Goal: Find specific page/section: Find specific page/section

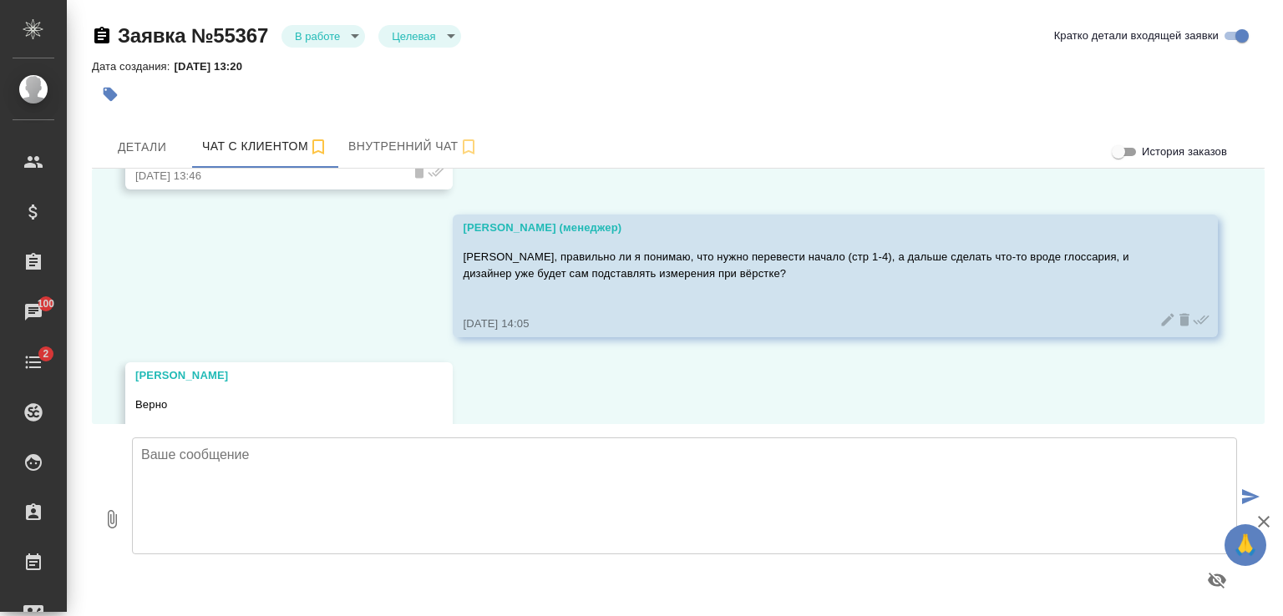
scroll to position [8675, 0]
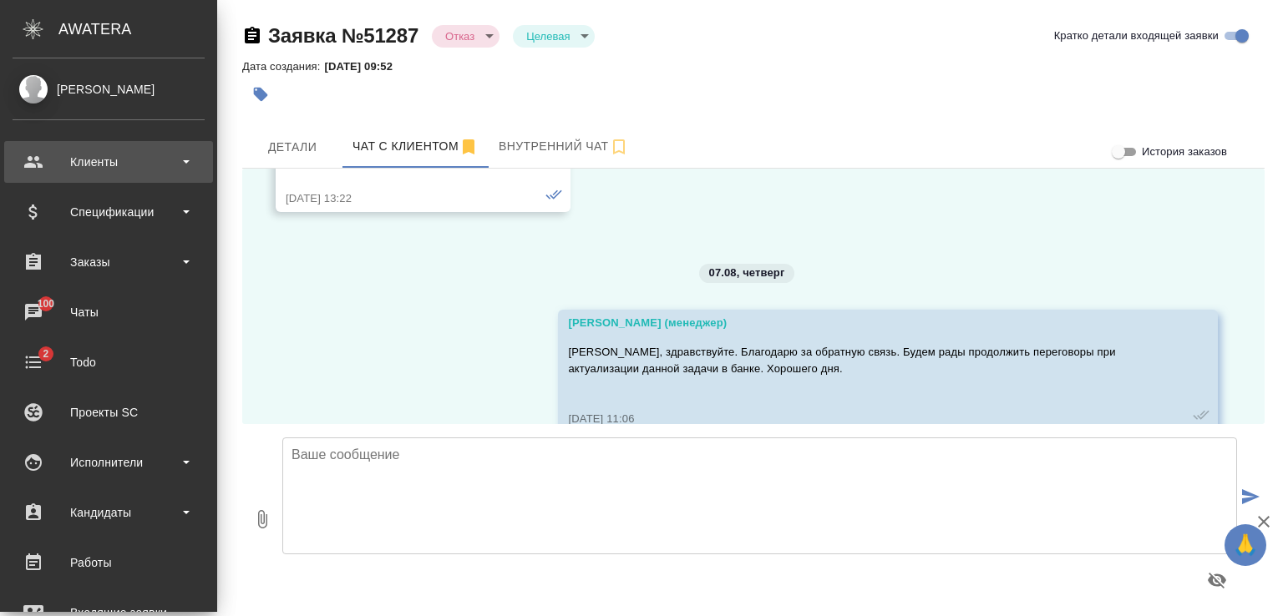
scroll to position [10757, 0]
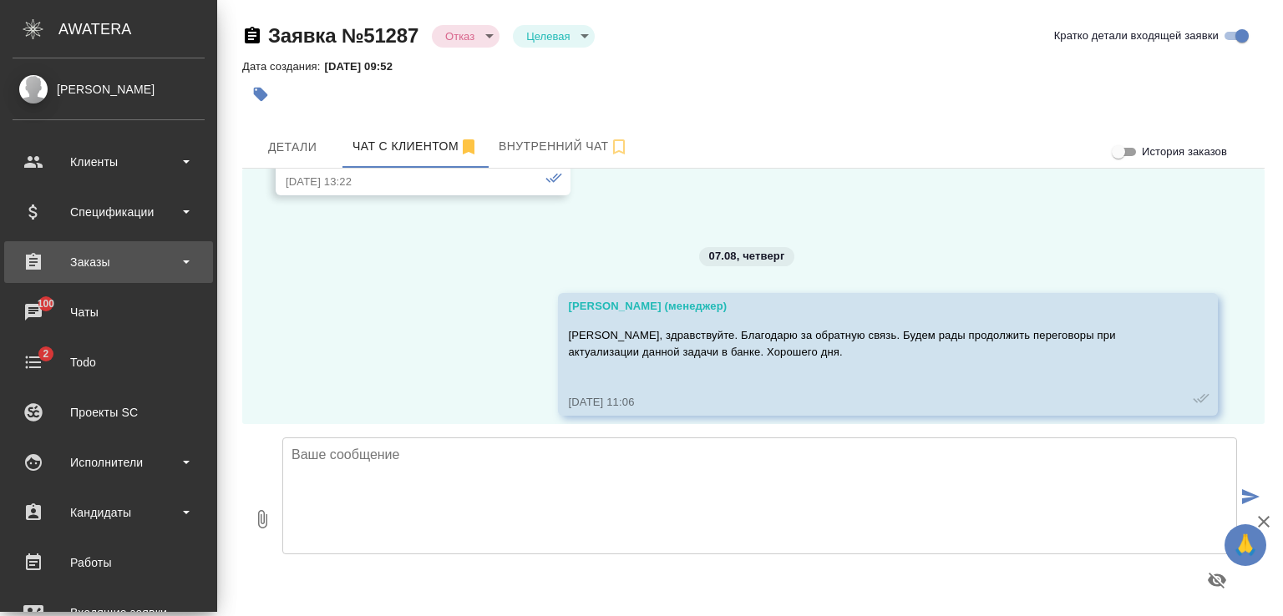
click at [80, 254] on div "Заказы" at bounding box center [109, 262] width 192 height 25
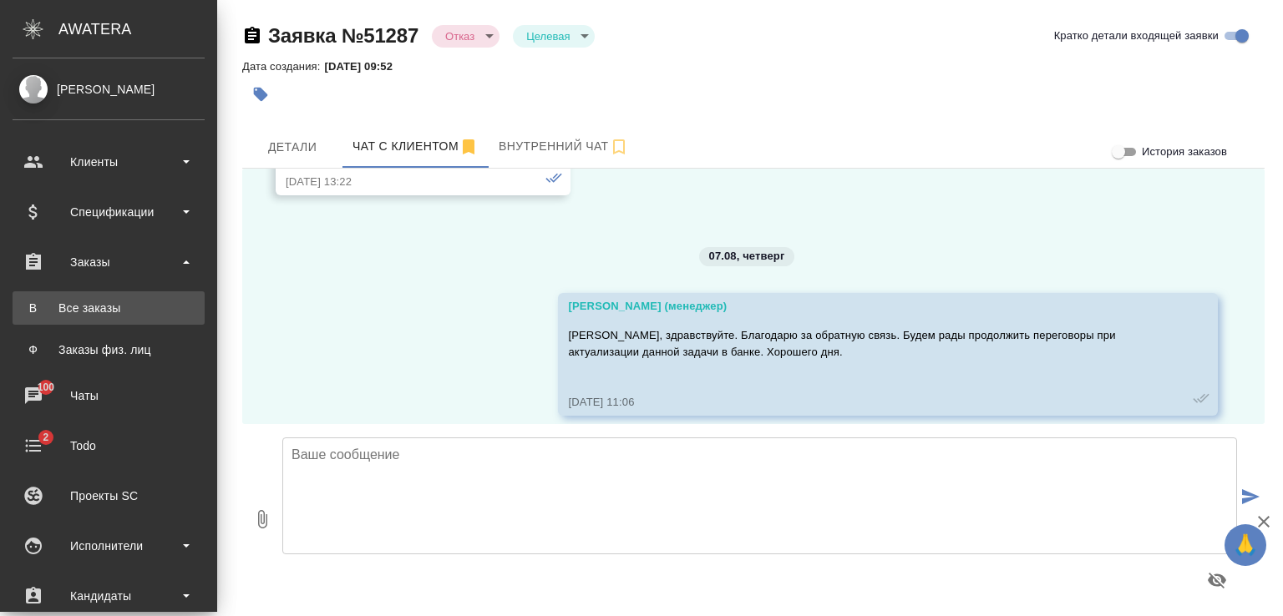
click at [82, 300] on div "Все заказы" at bounding box center [108, 308] width 175 height 17
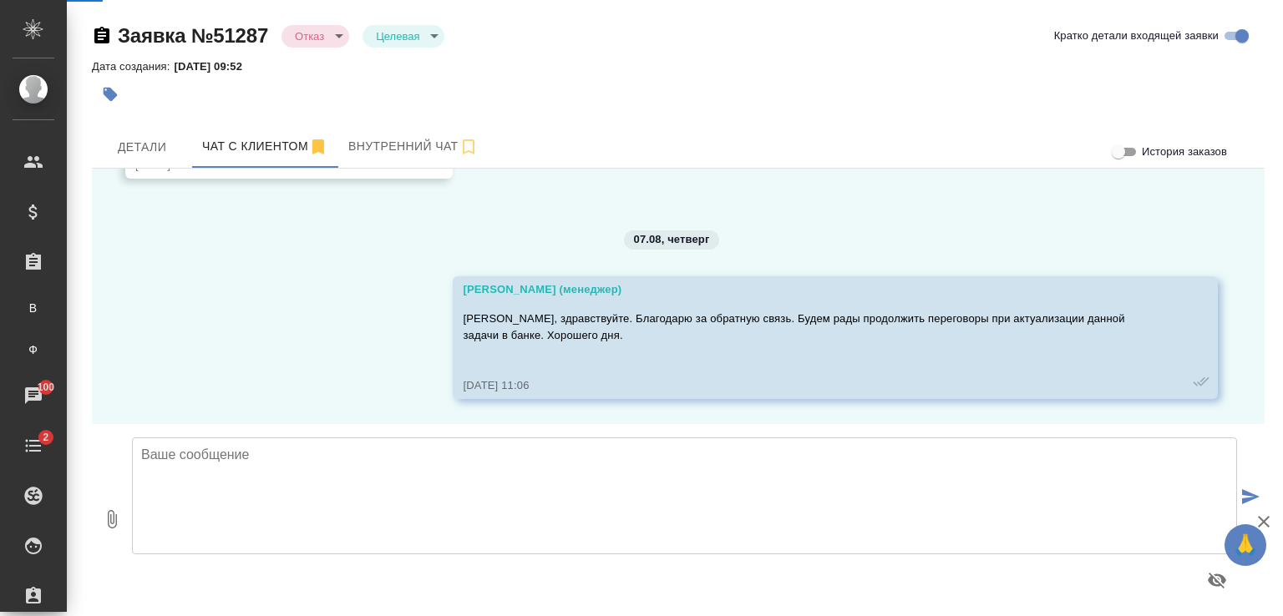
scroll to position [10707, 0]
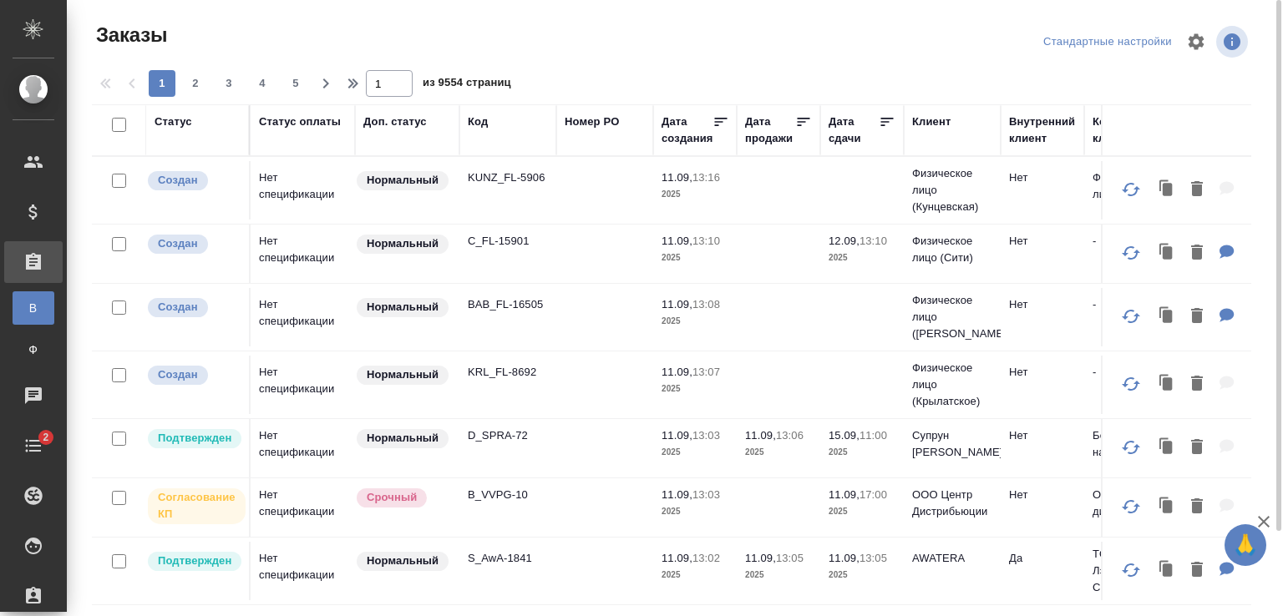
click at [474, 124] on div "Код" at bounding box center [478, 122] width 20 height 17
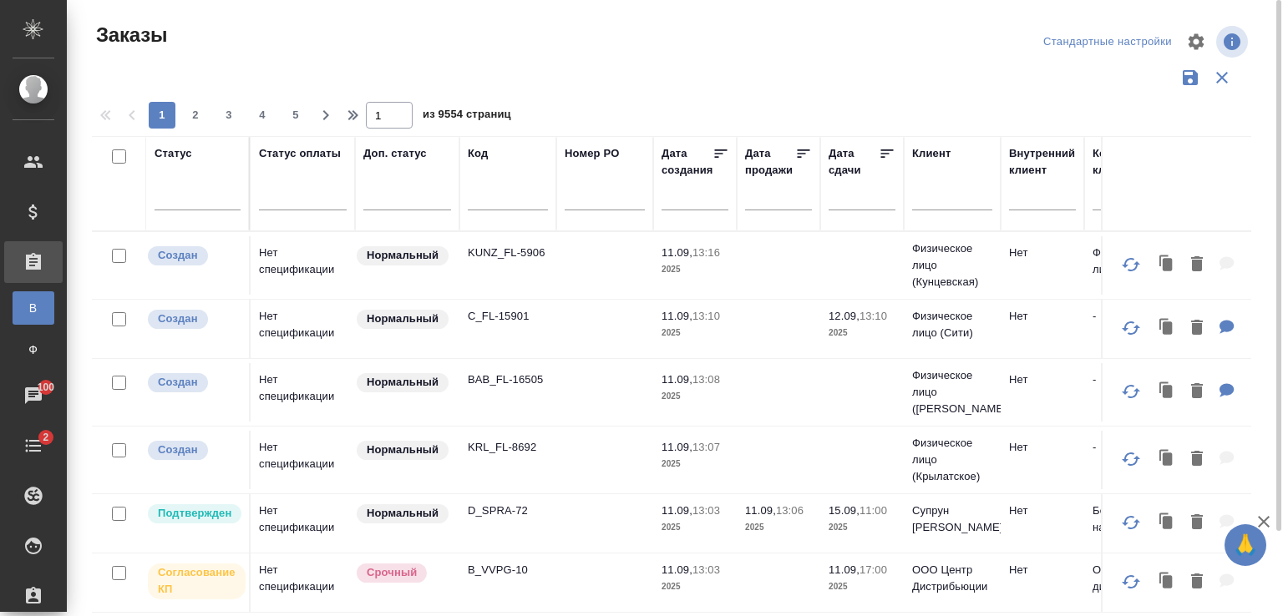
click at [482, 196] on input "text" at bounding box center [508, 200] width 80 height 21
paste input "KZH_FLSMIDTH-18315:19"
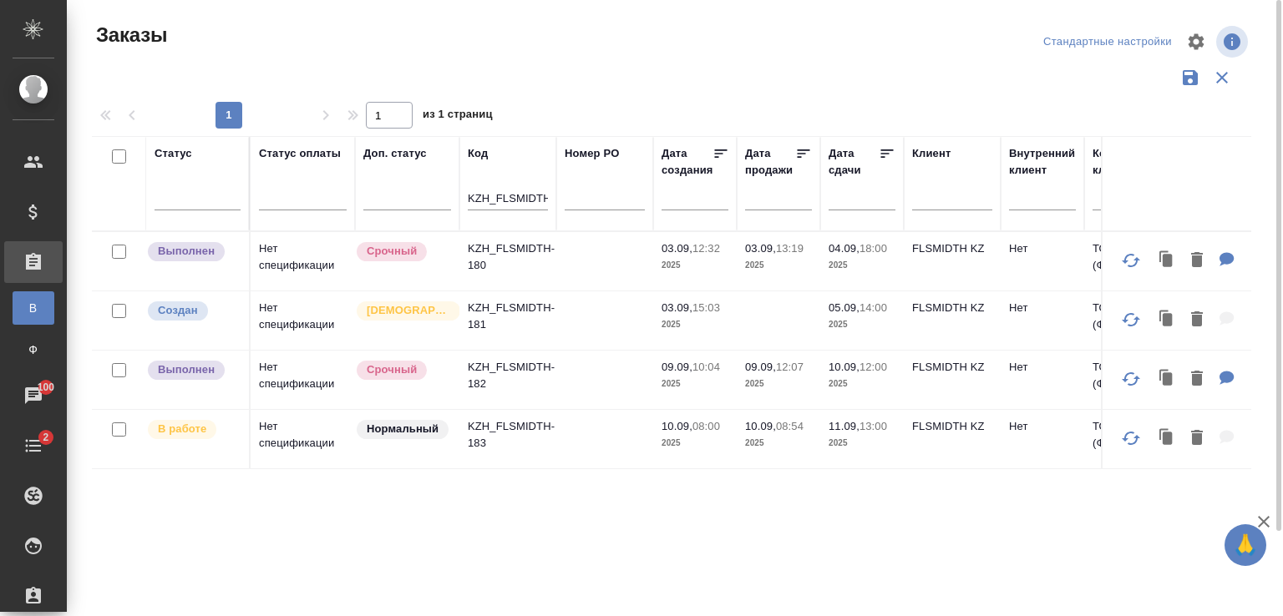
click at [525, 187] on div "KZH_FLSMIDTH-18" at bounding box center [508, 201] width 80 height 41
click at [534, 198] on input "KZH_FLSMIDTH-18" at bounding box center [508, 200] width 80 height 21
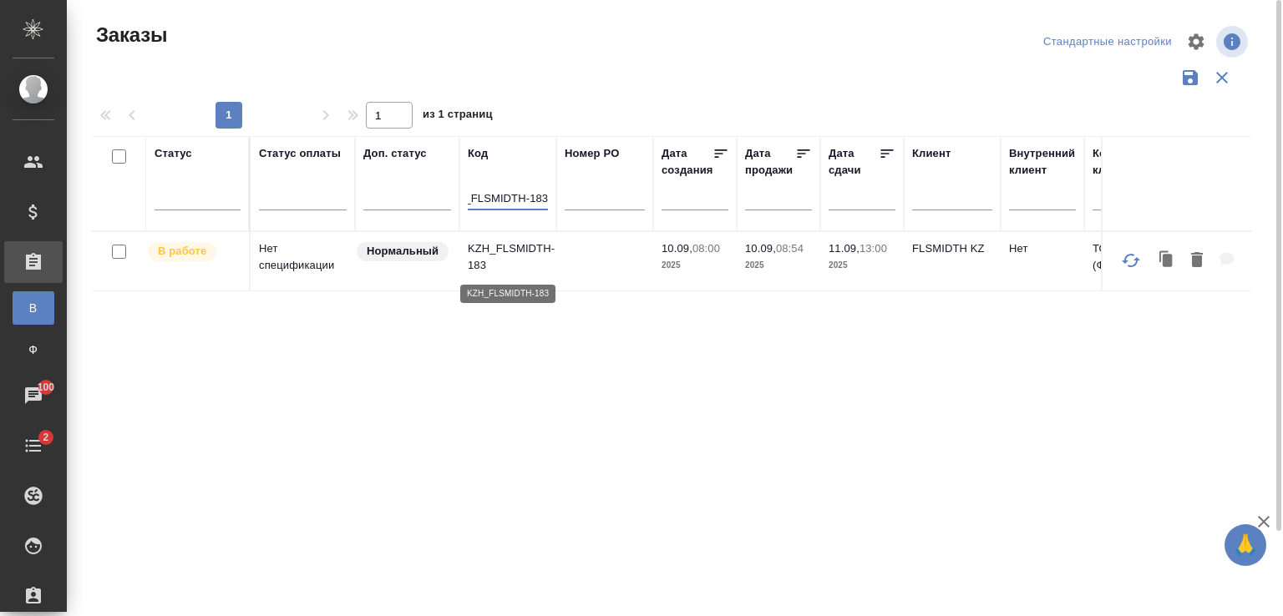
type input "KZH_FLSMIDTH-183"
click at [522, 258] on p "KZH_FLSMIDTH-183" at bounding box center [508, 257] width 80 height 33
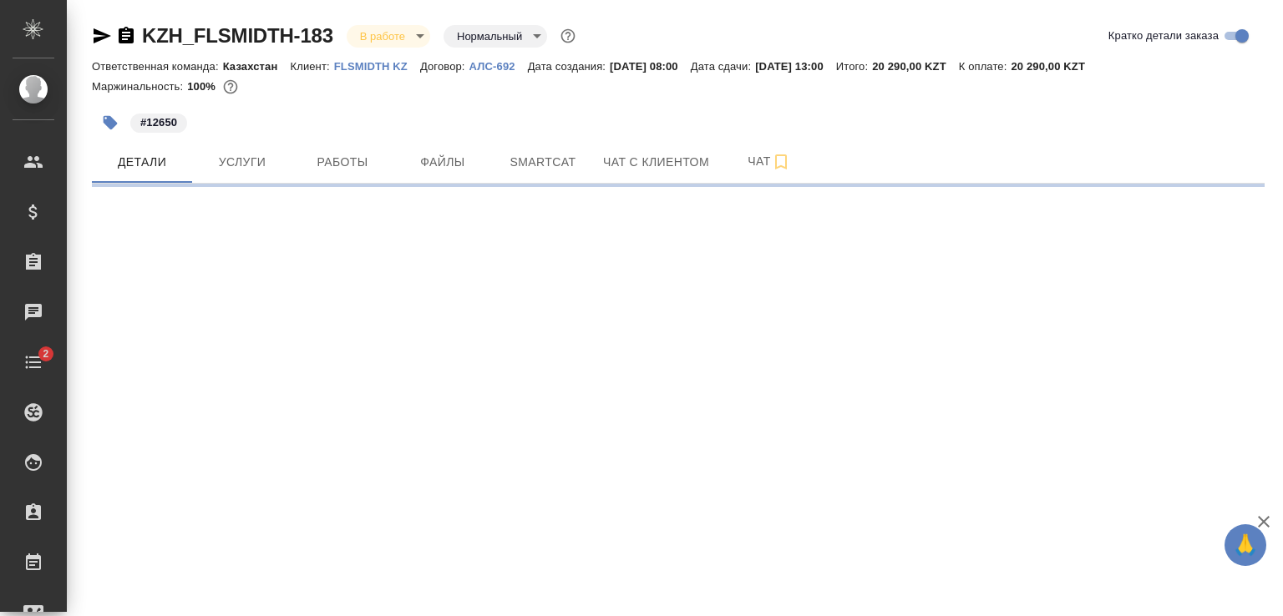
select select "RU"
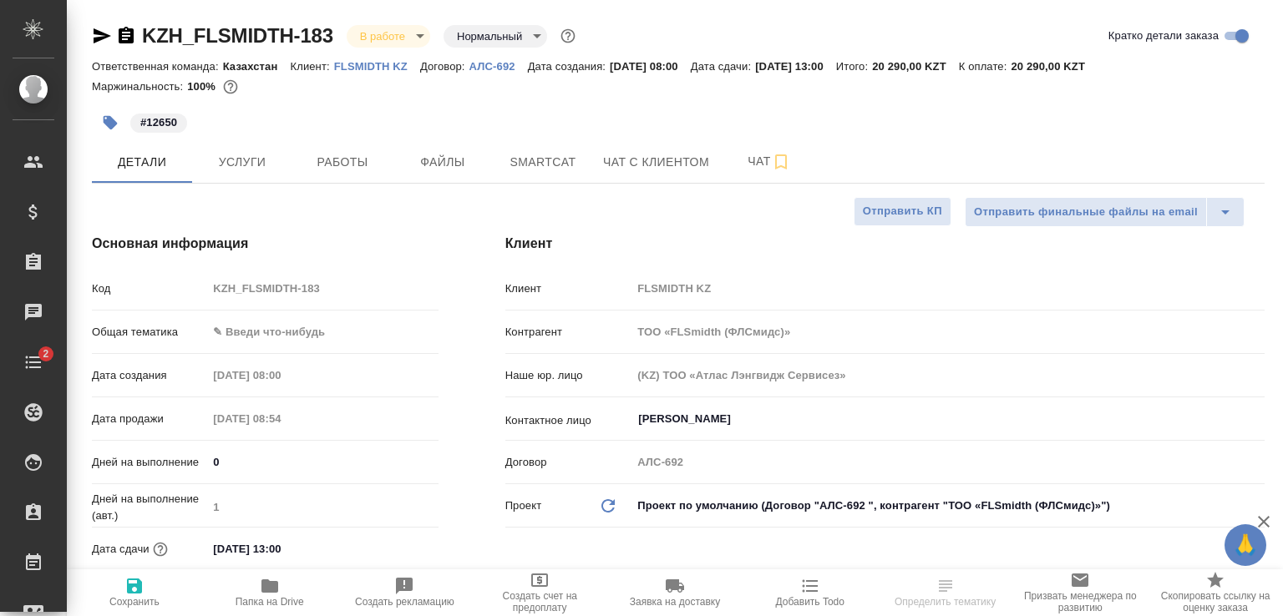
type textarea "x"
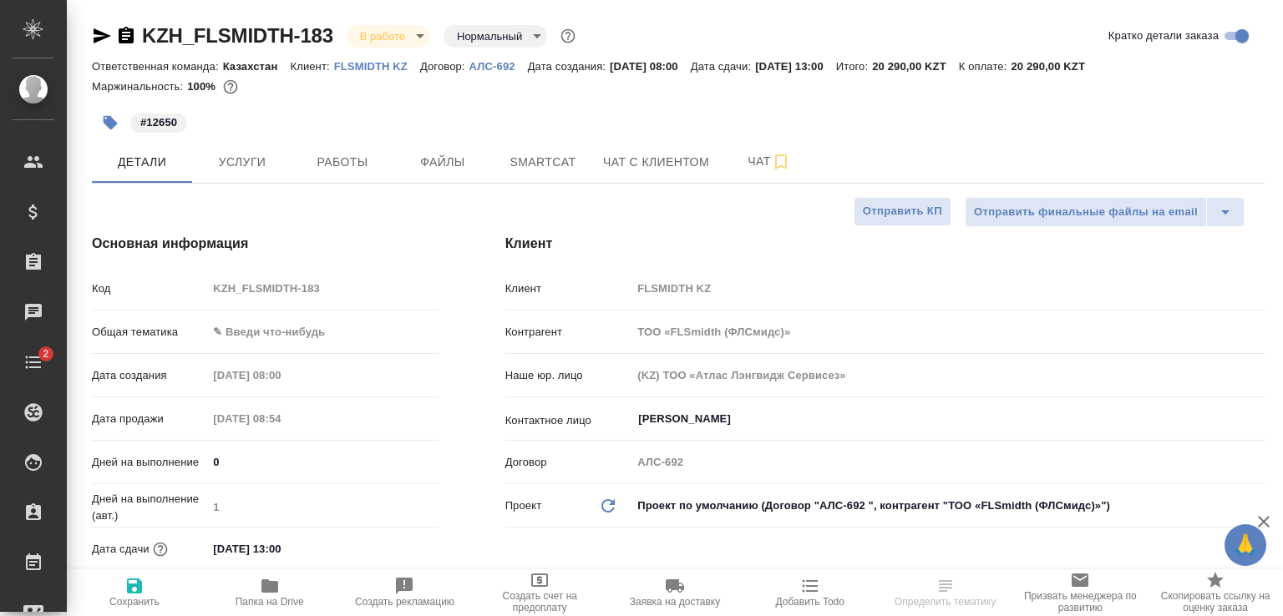
type textarea "x"
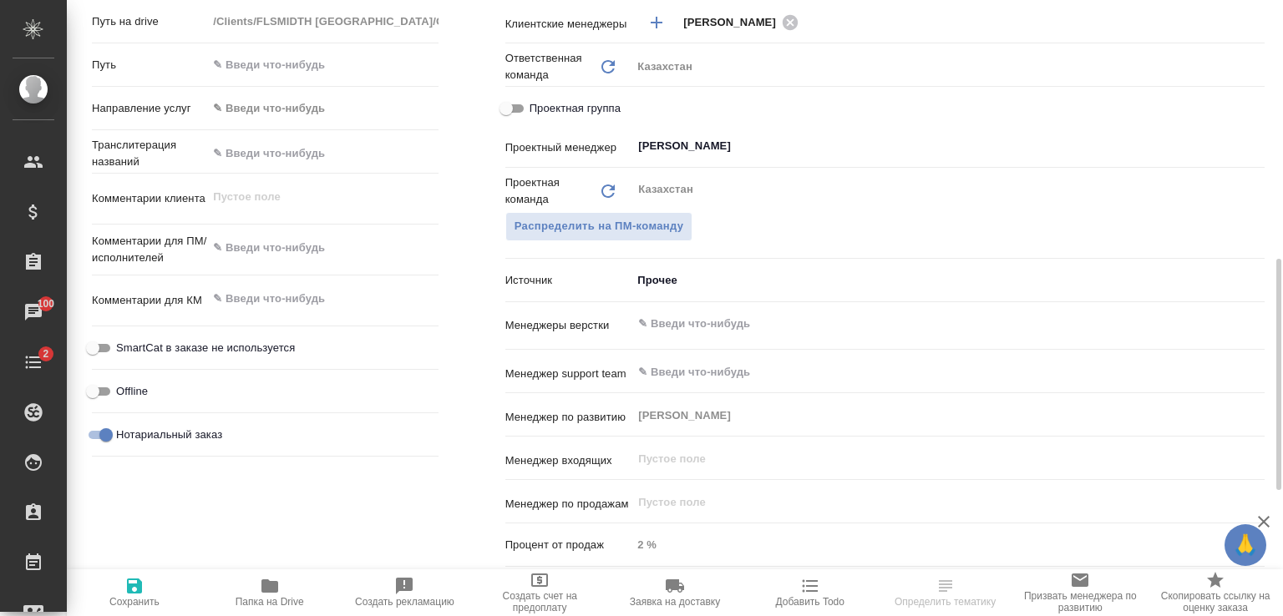
scroll to position [354, 0]
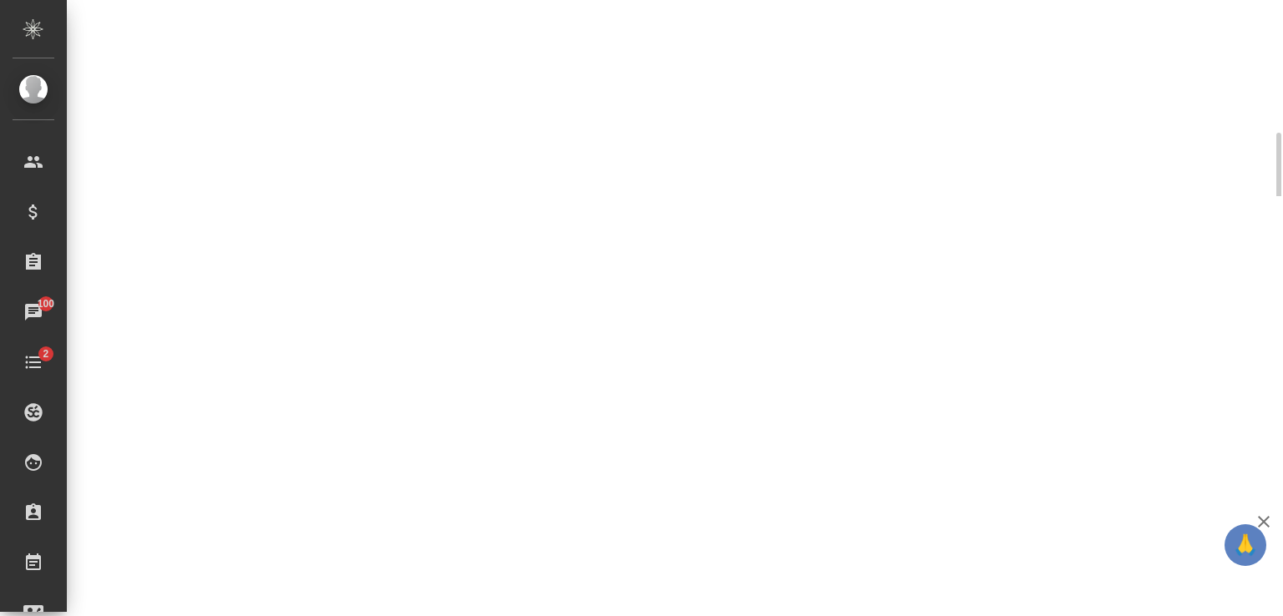
select select "RU"
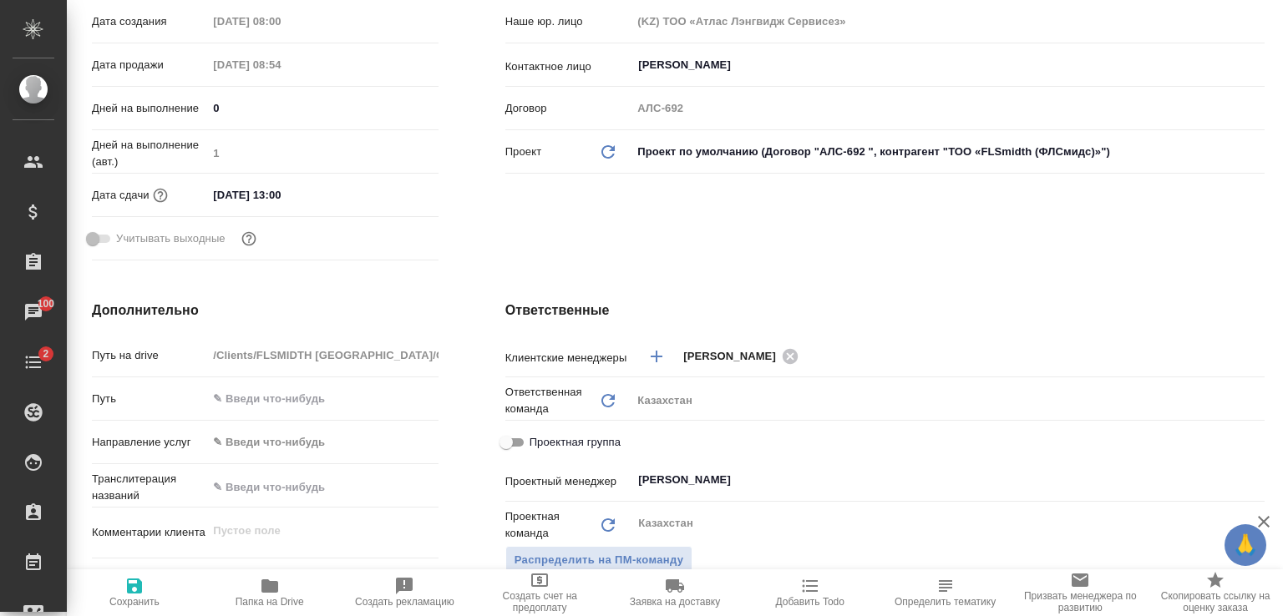
type textarea "x"
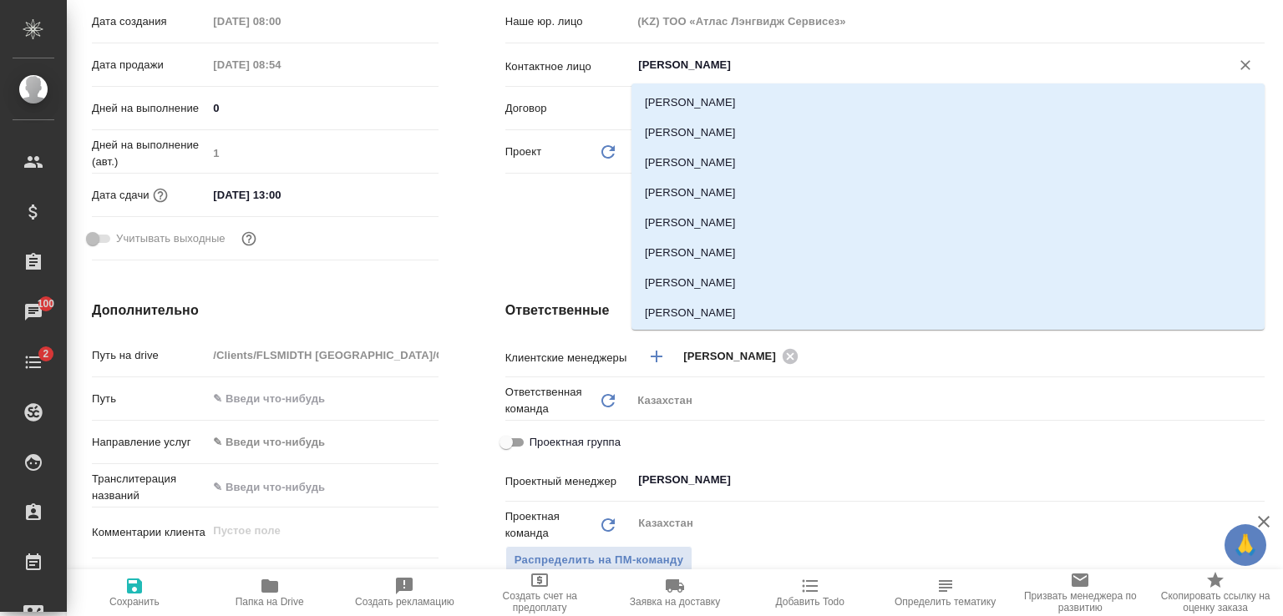
drag, startPoint x: 727, startPoint y: 68, endPoint x: 626, endPoint y: 66, distance: 101.9
click at [626, 66] on div "Контактное лицо Mustafin Yerlan ​" at bounding box center [884, 64] width 759 height 29
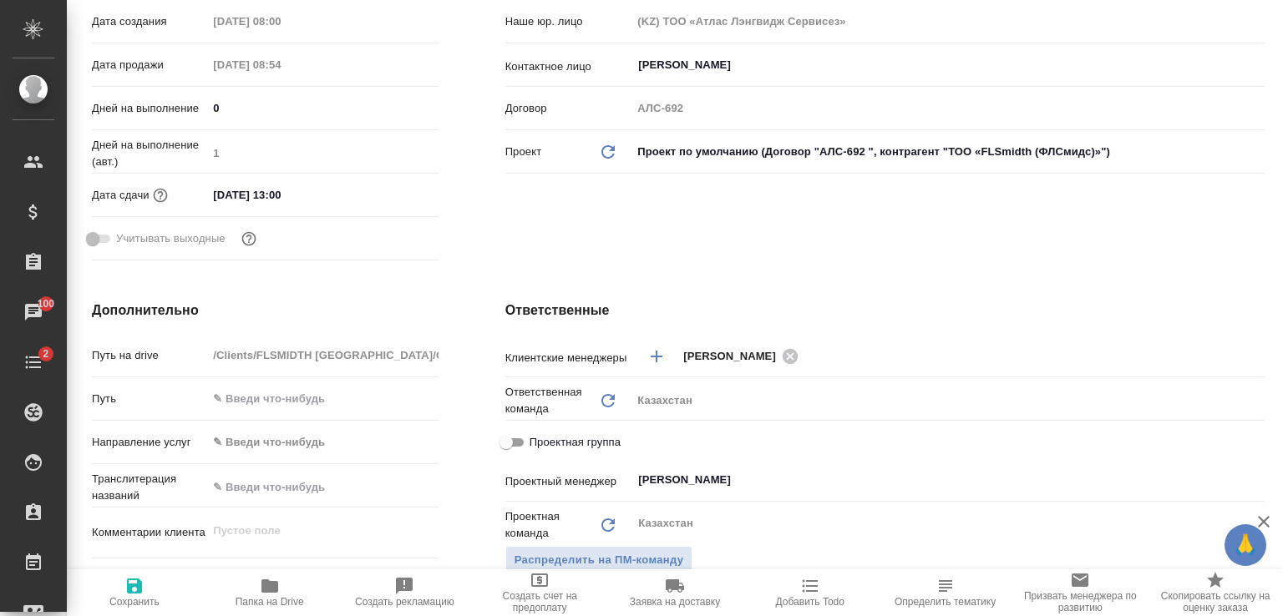
type textarea "x"
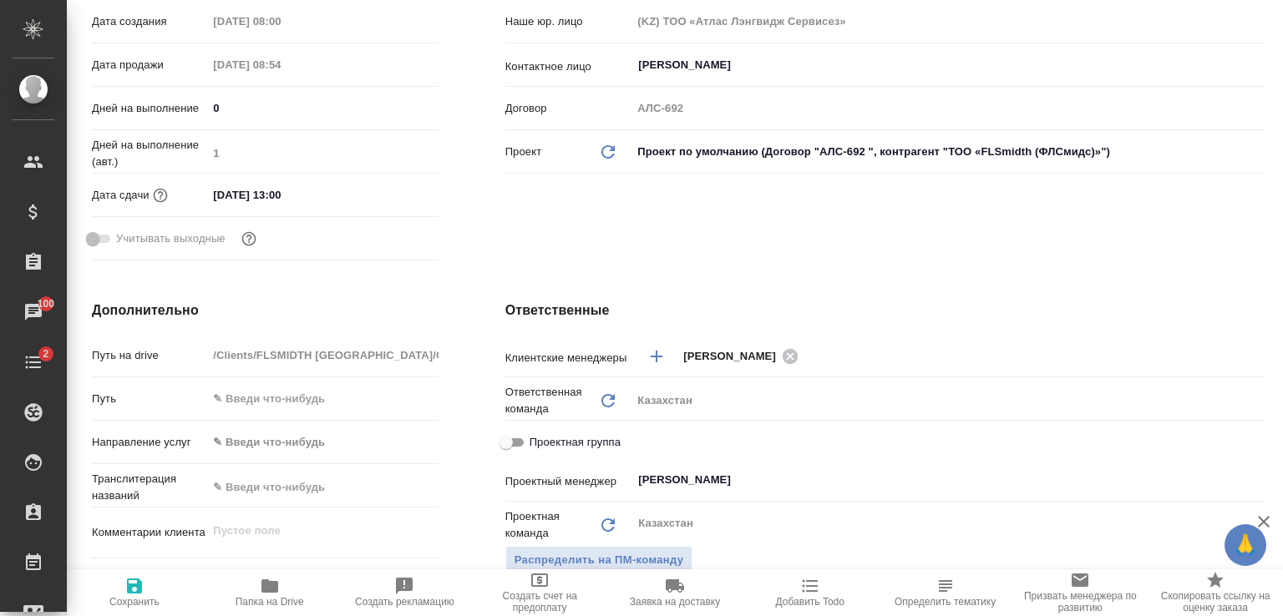
type textarea "x"
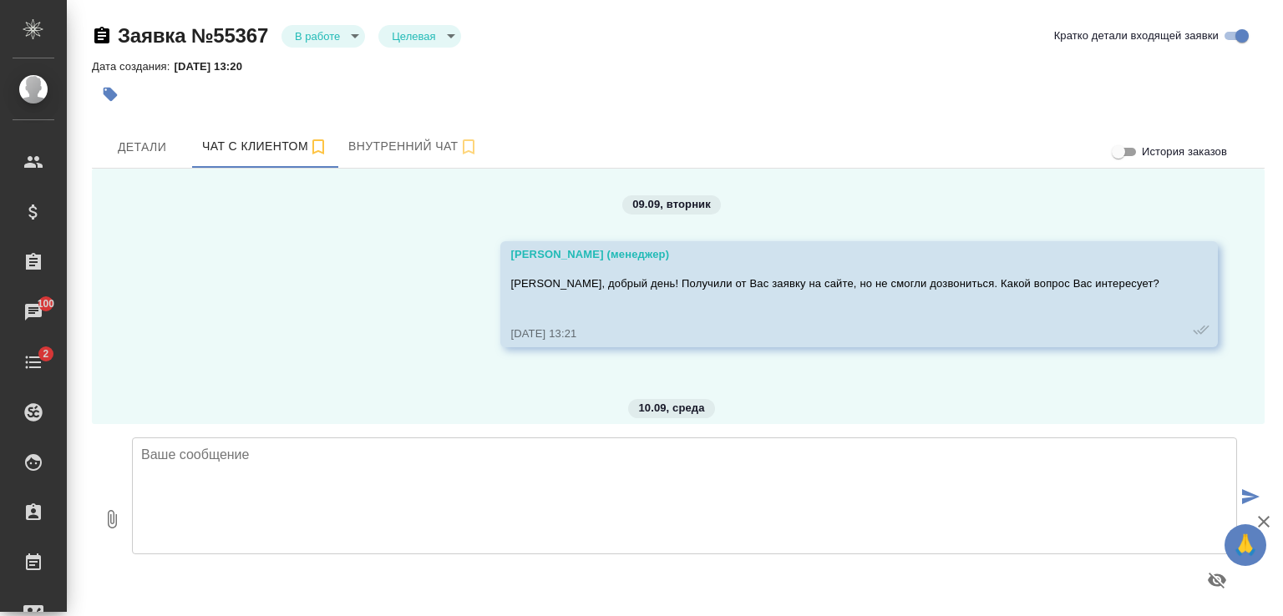
scroll to position [8675, 0]
